Goal: Task Accomplishment & Management: Manage account settings

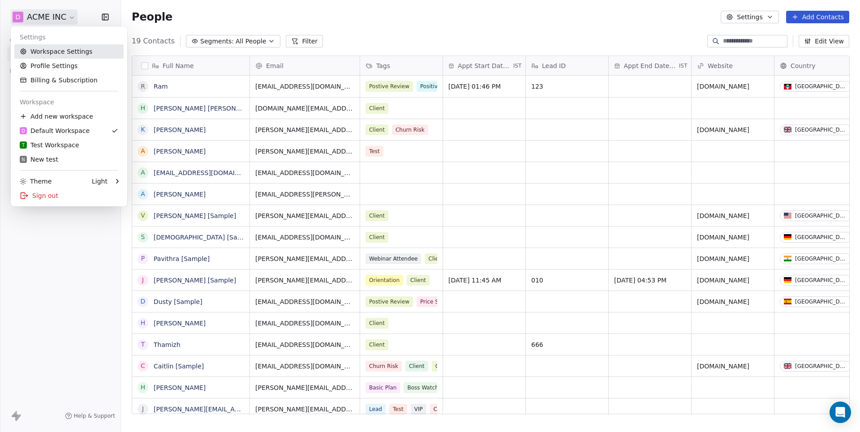
click at [54, 53] on link "Workspace Settings" at bounding box center [68, 51] width 109 height 14
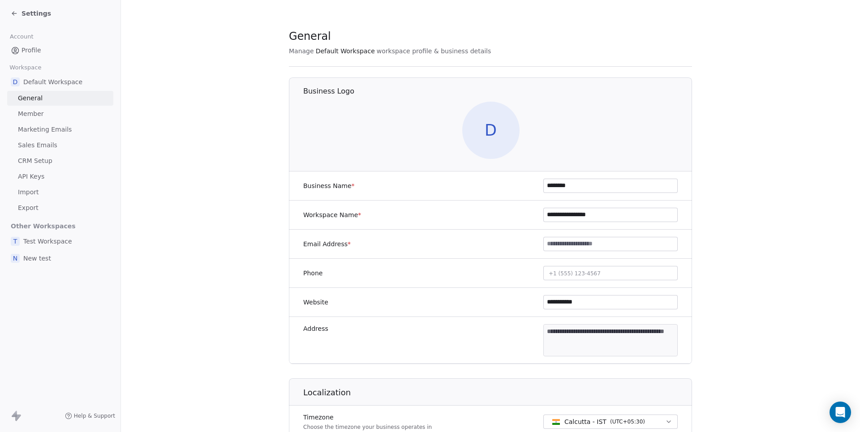
click at [40, 169] on link "API Keys" at bounding box center [60, 176] width 106 height 15
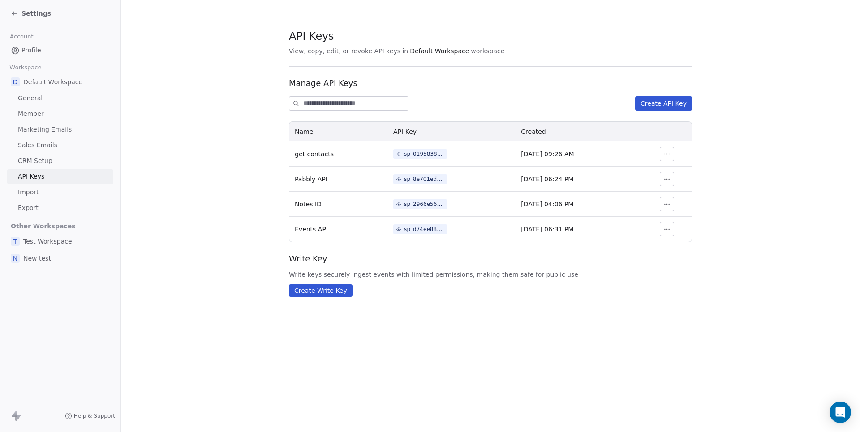
click at [34, 99] on span "General" at bounding box center [30, 98] width 25 height 9
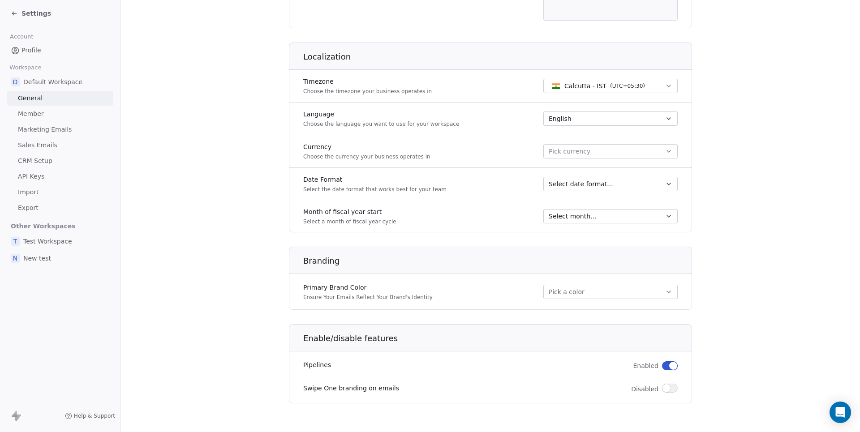
scroll to position [337, 0]
click at [33, 113] on span "Member" at bounding box center [31, 113] width 26 height 9
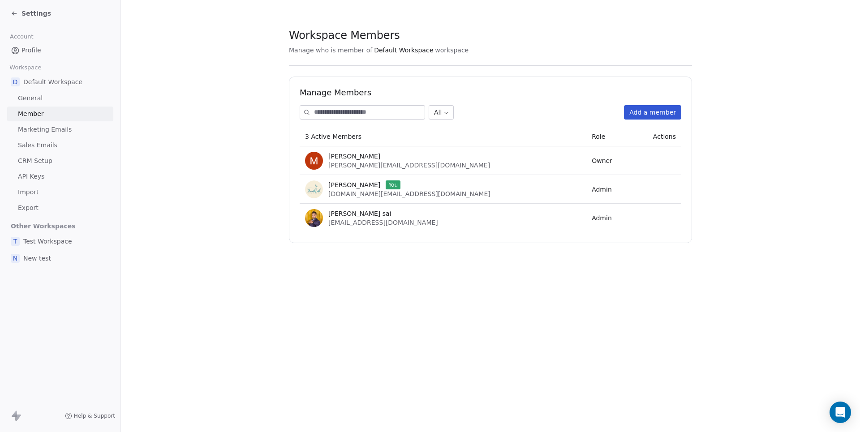
click at [47, 125] on span "Marketing Emails" at bounding box center [45, 129] width 54 height 9
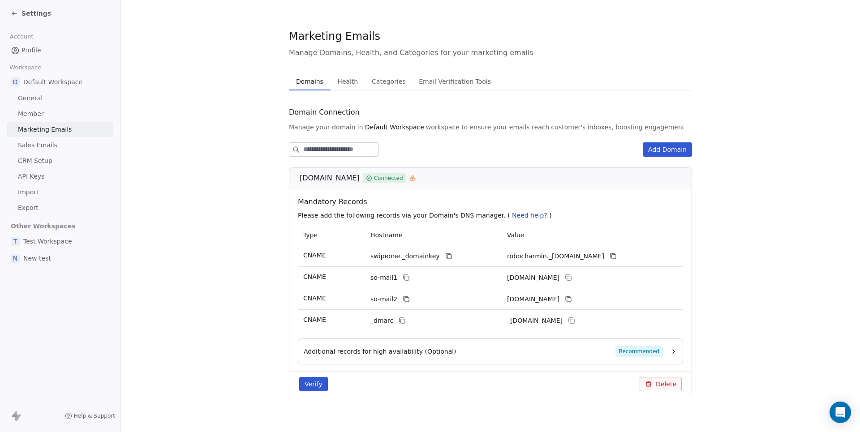
click at [31, 15] on span "Settings" at bounding box center [36, 13] width 30 height 9
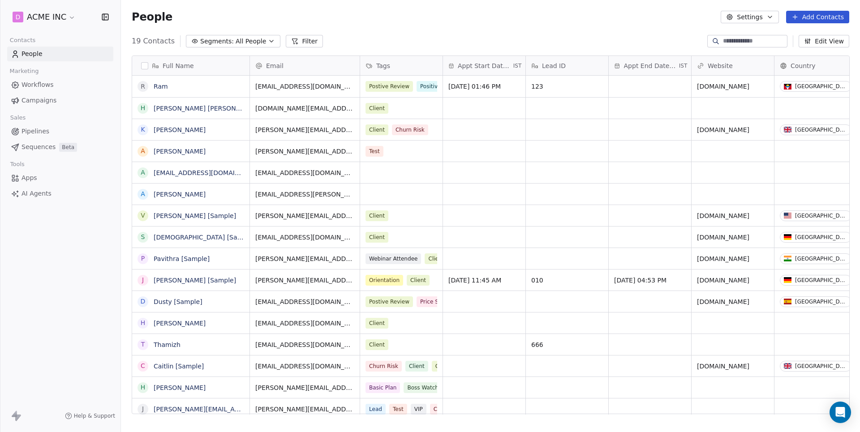
scroll to position [380, 739]
